Goal: Task Accomplishment & Management: Manage account settings

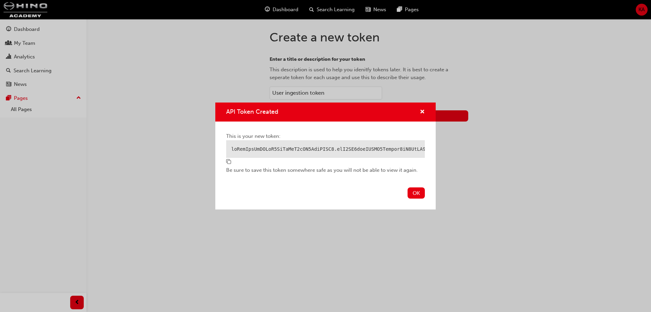
click at [426, 199] on div "OK" at bounding box center [325, 197] width 220 height 25
drag, startPoint x: 417, startPoint y: 201, endPoint x: 236, endPoint y: 171, distance: 183.7
click at [250, 170] on div "API Token Created This is your new token: Be sure to save this token somewhere …" at bounding box center [325, 155] width 220 height 107
click at [229, 165] on span "copy-icon" at bounding box center [228, 162] width 5 height 6
click at [415, 197] on button "OK" at bounding box center [416, 192] width 17 height 11
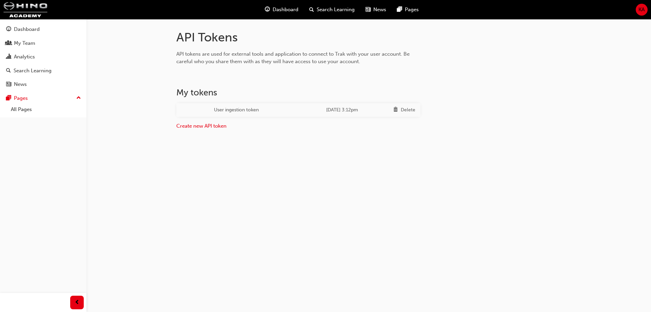
click at [181, 261] on div "API Tokens API tokens are used for external tools and application to connect to…" at bounding box center [325, 156] width 651 height 312
click at [238, 177] on div "API Tokens API tokens are used for external tools and application to connect to…" at bounding box center [325, 156] width 651 height 312
click at [217, 123] on link "Create new API token" at bounding box center [201, 126] width 50 height 6
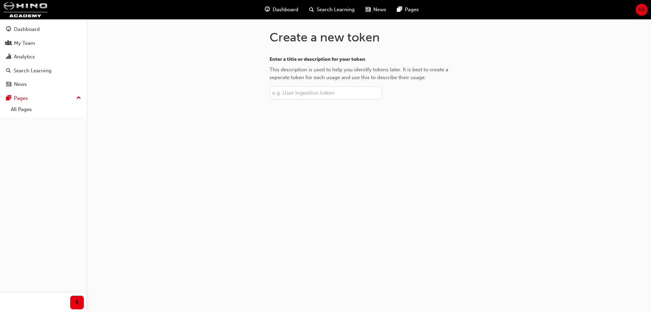
click at [320, 94] on div "Create a new token Enter a title or description for your token This description…" at bounding box center [369, 75] width 220 height 113
click at [320, 94] on input "Enter a title or description for your token This description is used to help yo…" at bounding box center [326, 92] width 113 height 13
type input "User ingestion token 2"
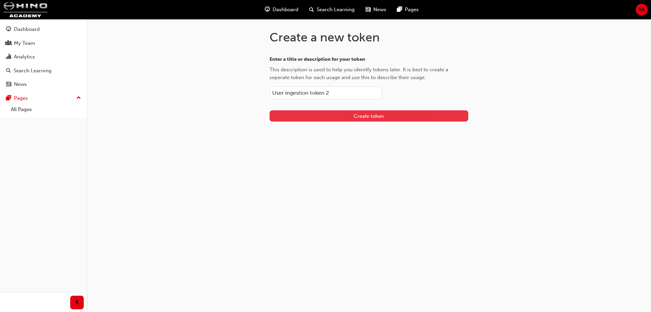
click at [379, 119] on span "Create token" at bounding box center [369, 116] width 30 height 6
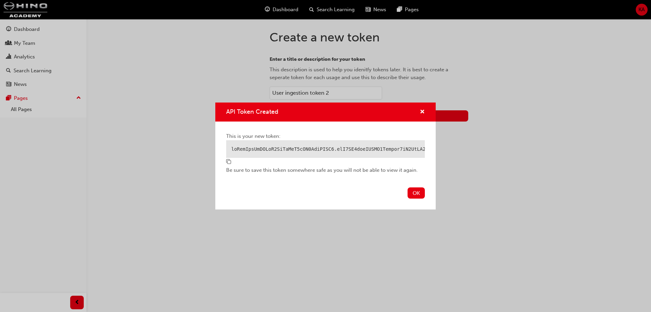
click at [228, 161] on span "copy-icon" at bounding box center [228, 162] width 5 height 6
click at [418, 194] on button "OK" at bounding box center [416, 192] width 17 height 11
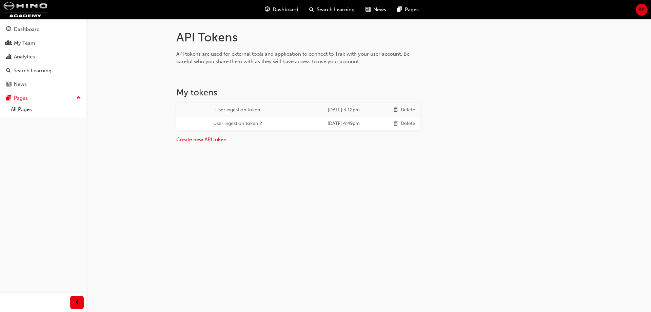
click at [545, 41] on div "API Tokens API tokens are used for external tools and application to connect to…" at bounding box center [369, 100] width 407 height 141
click at [528, 10] on div "Dashboard Search Learning News Pages KA" at bounding box center [325, 9] width 651 height 19
